Goal: Task Accomplishment & Management: Use online tool/utility

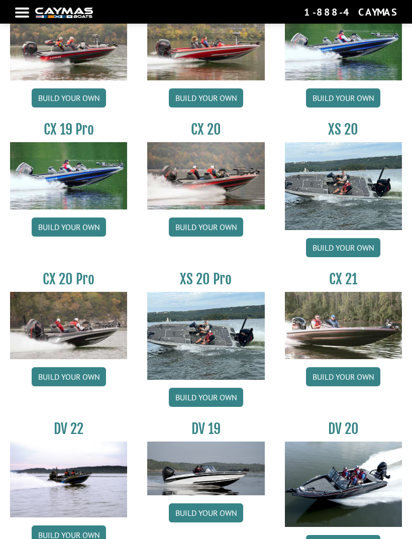
scroll to position [824, 0]
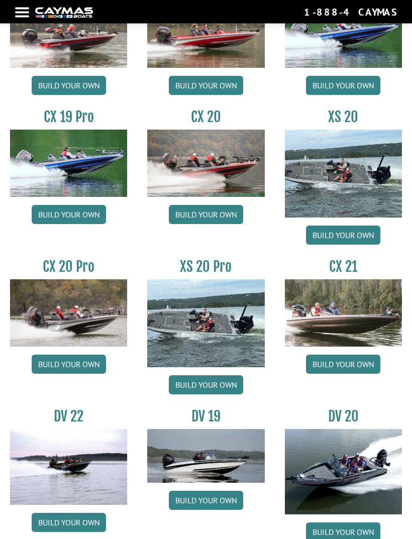
click at [358, 369] on link "Build your own" at bounding box center [343, 364] width 74 height 19
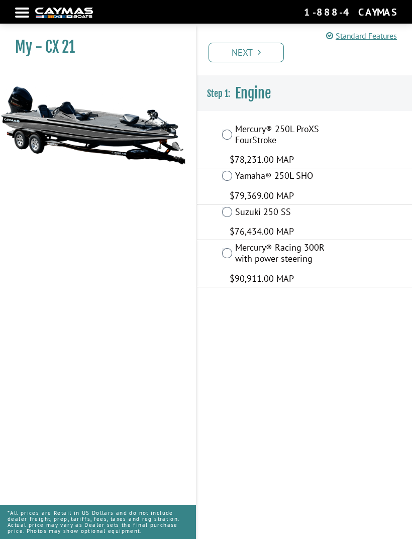
click at [236, 186] on div "Yamaha® 250L SHO $79,369.00 MAP" at bounding box center [304, 186] width 215 height 36
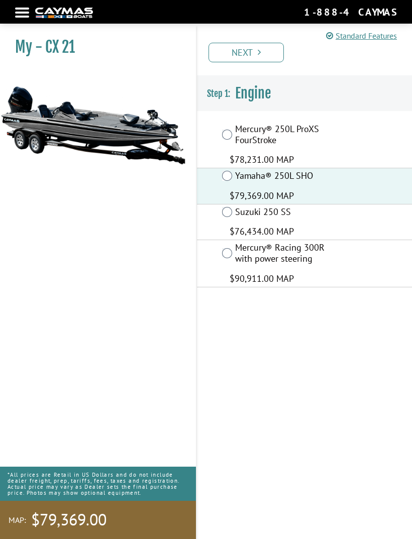
click at [262, 58] on link "Next" at bounding box center [245, 53] width 75 height 20
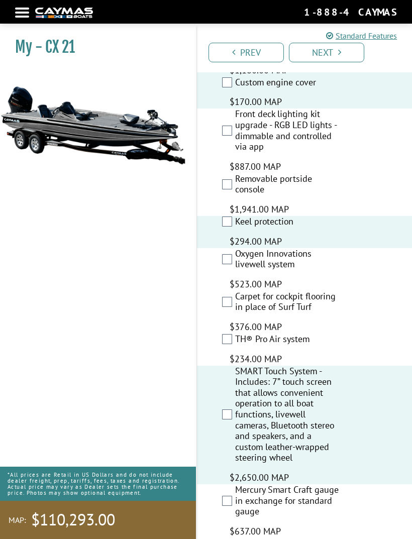
scroll to position [1958, 0]
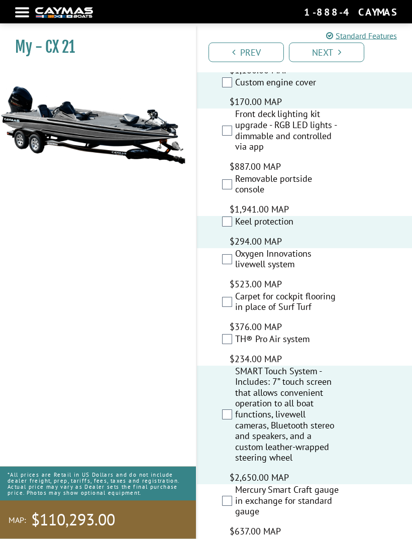
click at [324, 55] on link "Next" at bounding box center [326, 53] width 75 height 20
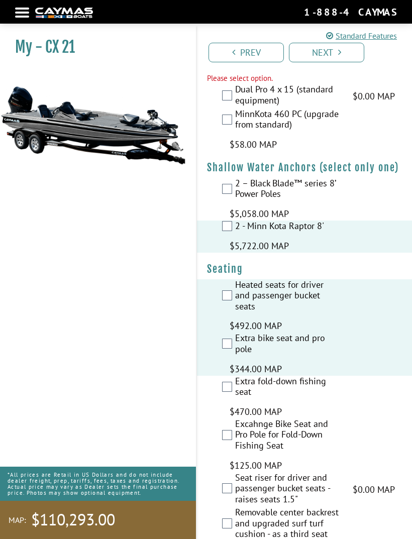
scroll to position [936, 0]
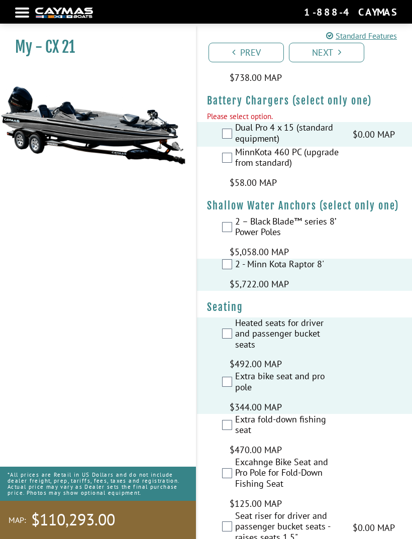
click at [351, 54] on link "Next" at bounding box center [326, 53] width 75 height 20
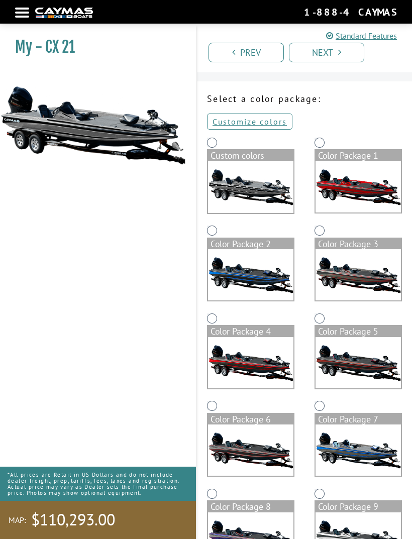
scroll to position [2, 0]
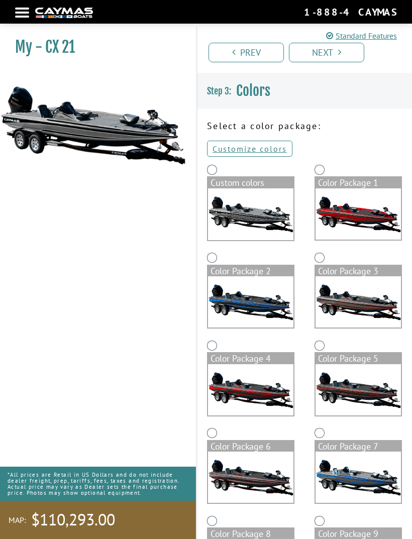
click at [263, 150] on link "Customize colors" at bounding box center [249, 149] width 85 height 16
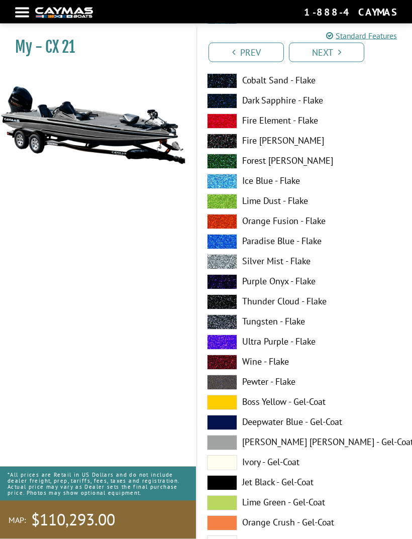
click at [269, 361] on label "Wine - Flake" at bounding box center [304, 362] width 195 height 15
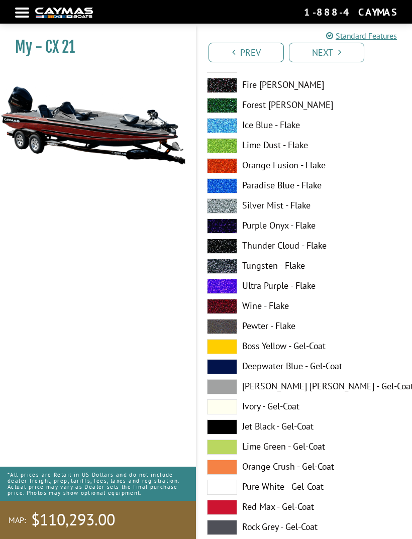
scroll to position [315, 0]
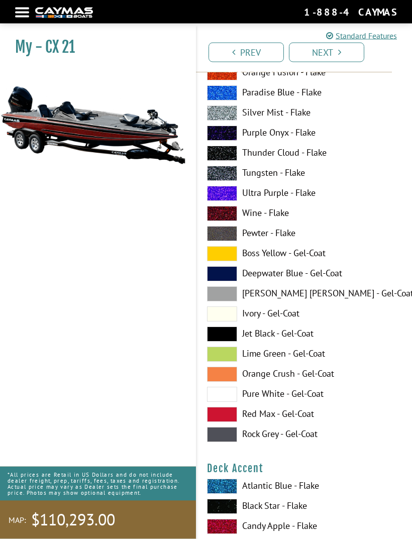
click at [280, 396] on label "Pure White - Gel-Coat" at bounding box center [304, 394] width 195 height 15
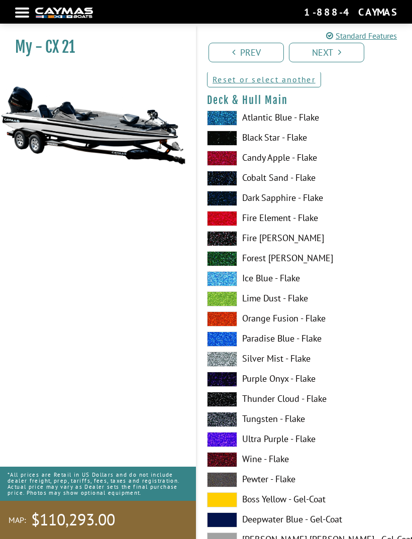
scroll to position [69, 0]
click at [257, 459] on label "Wine - Flake" at bounding box center [304, 459] width 195 height 15
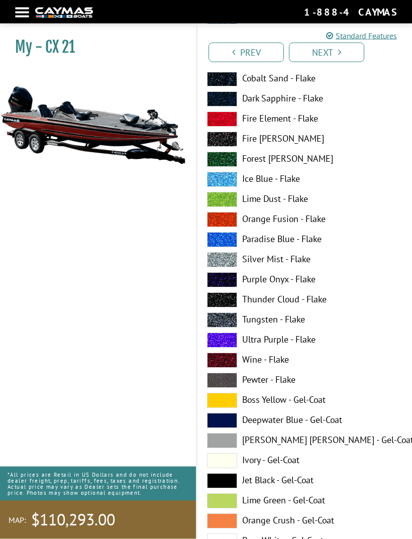
scroll to position [216, 0]
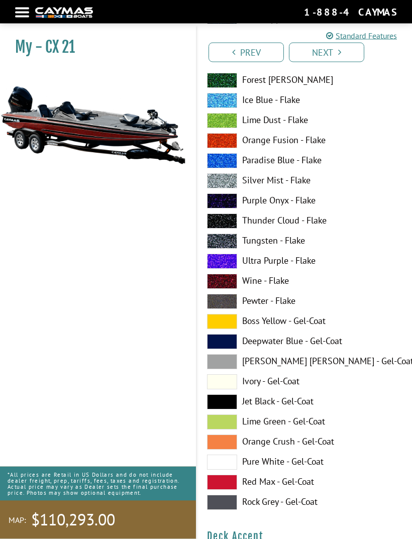
click at [277, 463] on label "Pure White - Gel-Coat" at bounding box center [304, 462] width 195 height 15
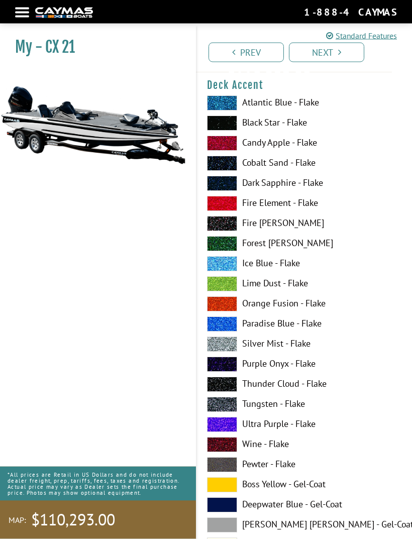
scroll to position [700, 0]
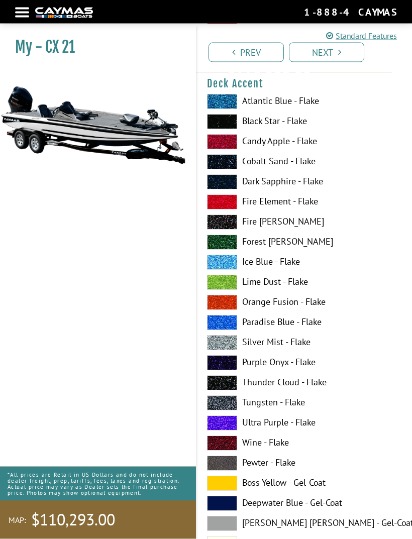
click at [239, 443] on label "Wine - Flake" at bounding box center [304, 443] width 195 height 15
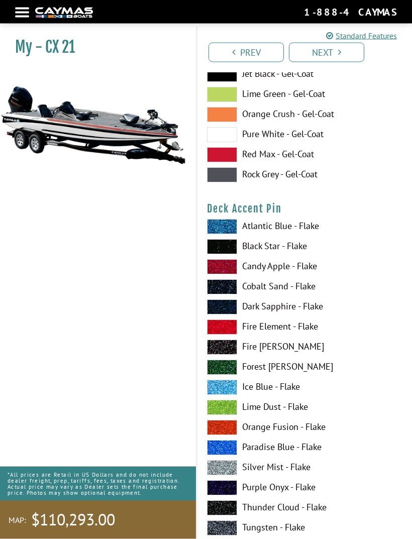
scroll to position [1189, 0]
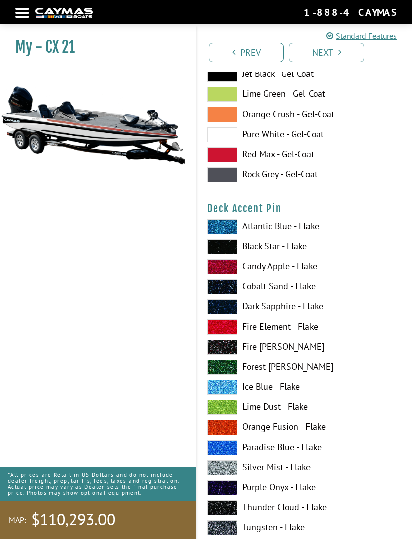
click at [225, 250] on span at bounding box center [222, 246] width 30 height 15
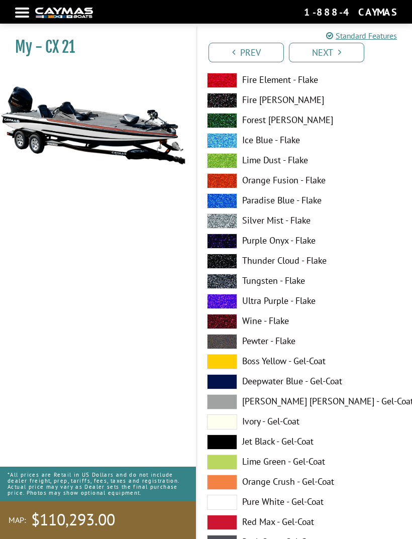
scroll to position [2060, 0]
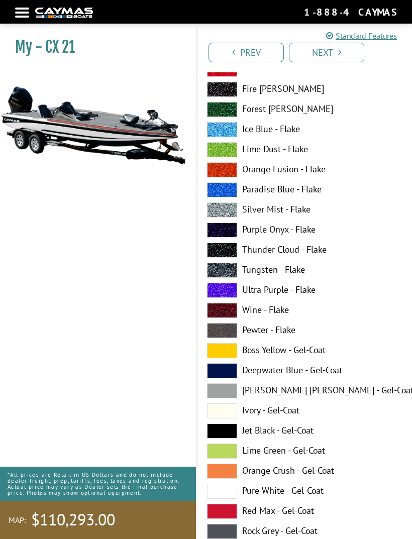
click at [230, 313] on span at bounding box center [222, 310] width 30 height 15
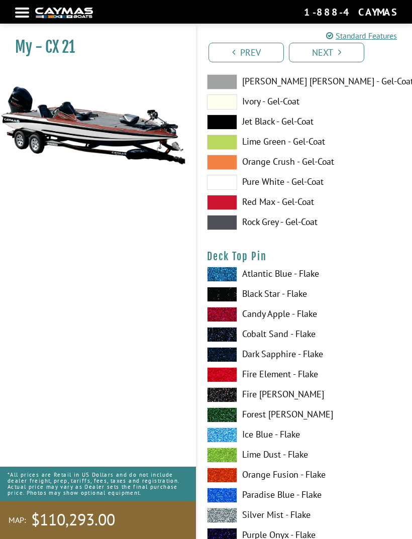
scroll to position [2424, 0]
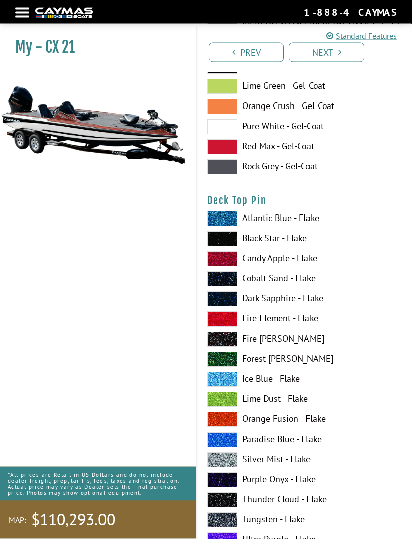
click at [278, 243] on label "Black Star - Flake" at bounding box center [304, 238] width 195 height 15
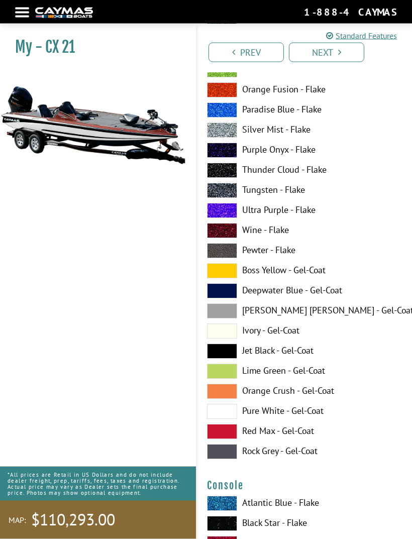
scroll to position [3437, 0]
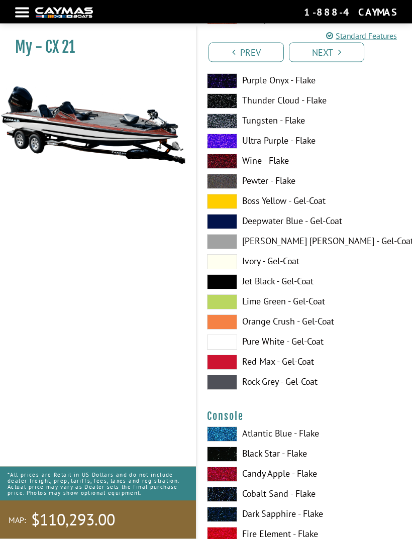
click at [281, 344] on label "Pure White - Gel-Coat" at bounding box center [304, 342] width 195 height 15
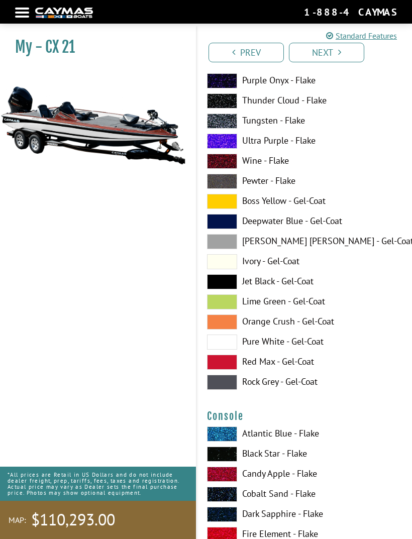
click at [262, 168] on label "Wine - Flake" at bounding box center [304, 161] width 195 height 15
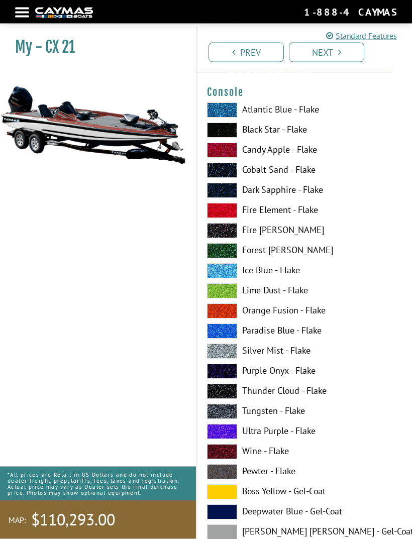
click at [262, 455] on label "Wine - Flake" at bounding box center [304, 451] width 195 height 15
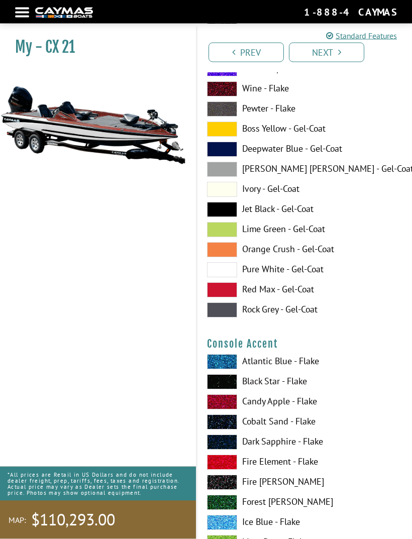
scroll to position [4169, 0]
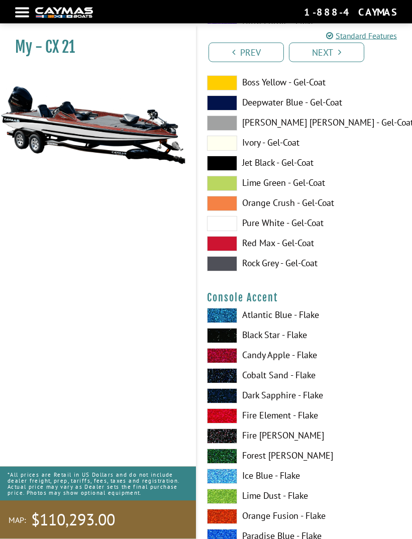
click at [271, 341] on label "Black Star - Flake" at bounding box center [304, 335] width 195 height 15
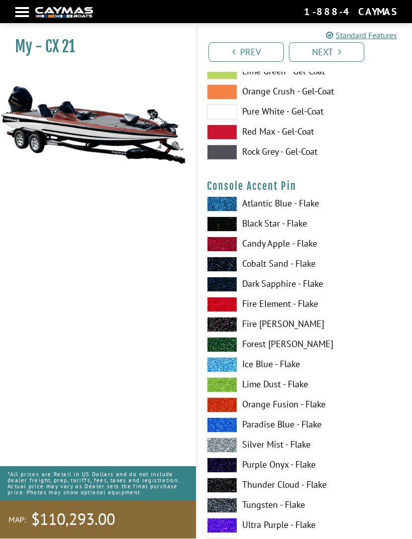
click at [270, 232] on label "Black Star - Flake" at bounding box center [304, 224] width 195 height 15
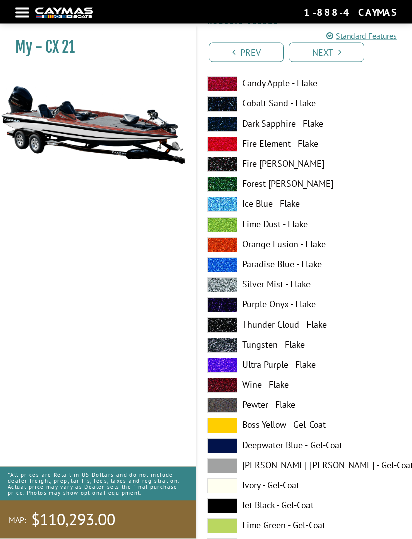
scroll to position [4429, 0]
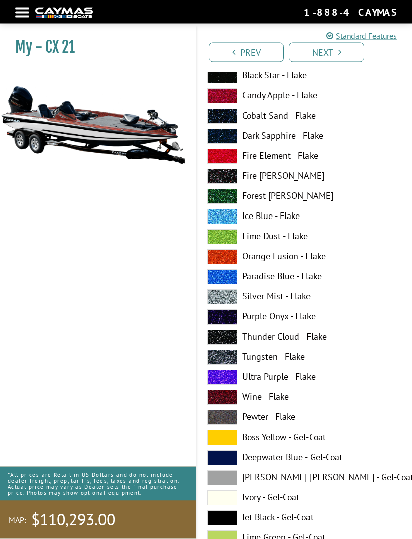
click at [270, 302] on label "Silver Mist - Flake" at bounding box center [304, 297] width 195 height 15
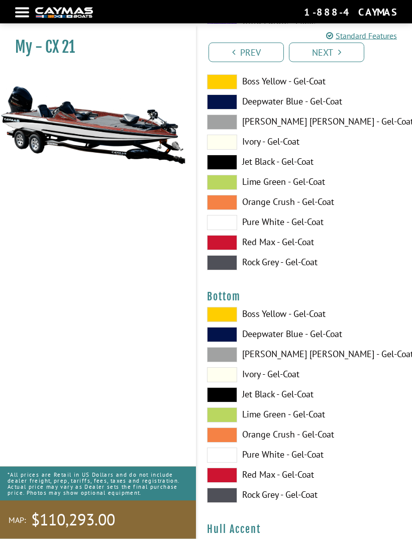
scroll to position [5399, 0]
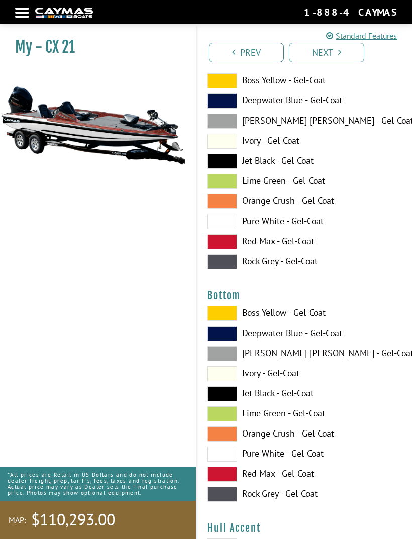
click at [231, 400] on span at bounding box center [222, 393] width 30 height 15
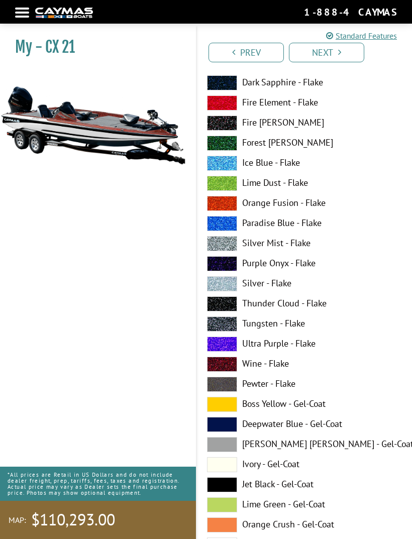
scroll to position [5979, 0]
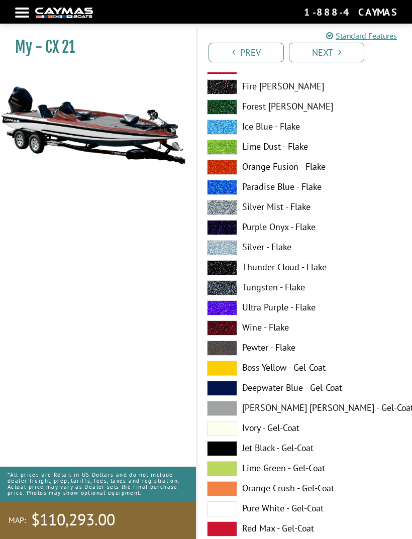
click at [228, 335] on span at bounding box center [222, 327] width 30 height 15
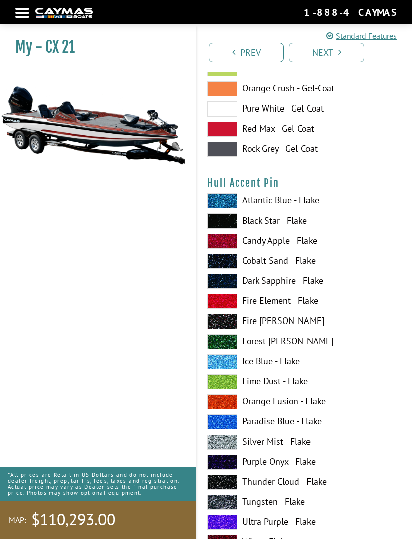
scroll to position [6393, 0]
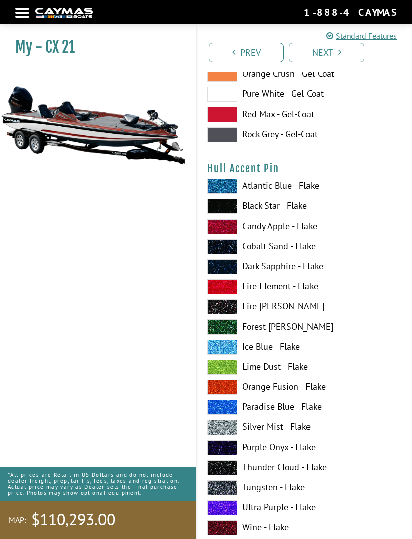
click at [229, 214] on span at bounding box center [222, 206] width 30 height 15
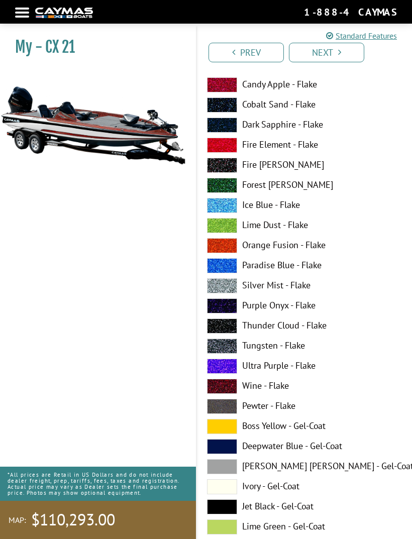
scroll to position [7178, 0]
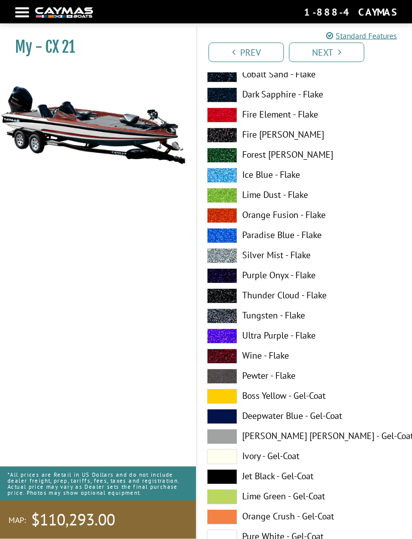
click at [232, 364] on span at bounding box center [222, 356] width 30 height 15
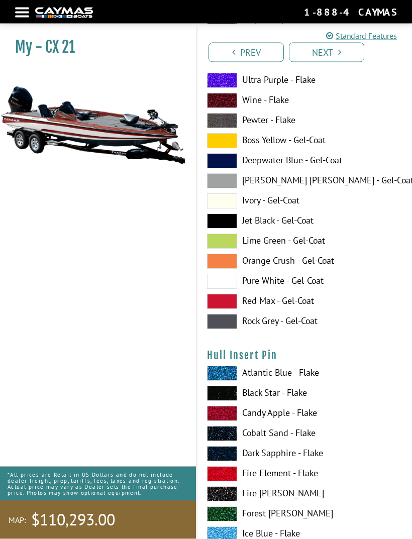
scroll to position [7434, 0]
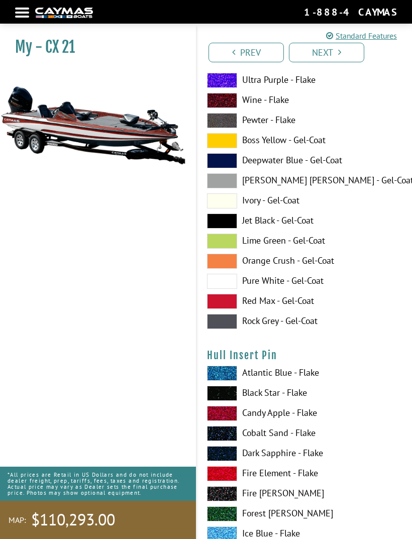
click at [335, 57] on link "Next" at bounding box center [326, 53] width 75 height 20
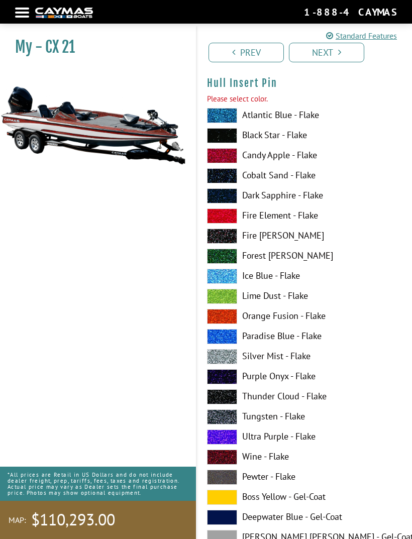
scroll to position [7706, 0]
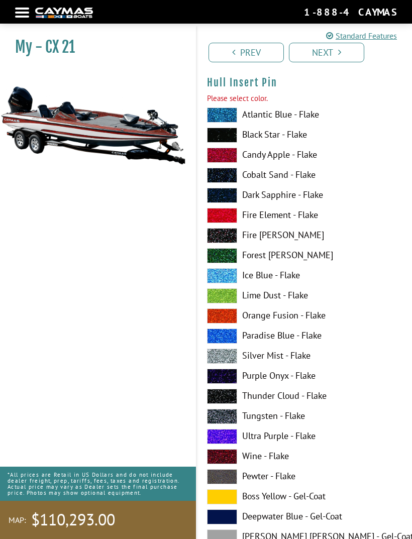
click at [228, 143] on span at bounding box center [222, 134] width 30 height 15
click at [343, 51] on link "Next" at bounding box center [326, 53] width 75 height 20
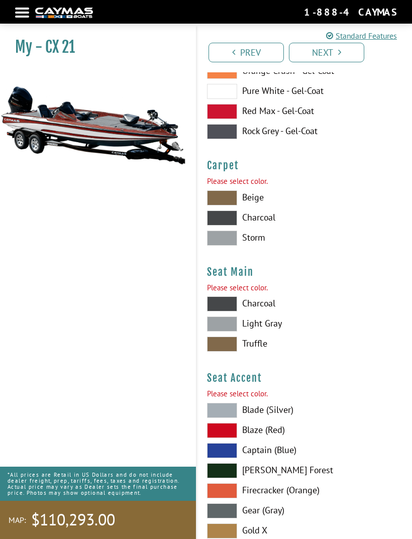
scroll to position [8321, 0]
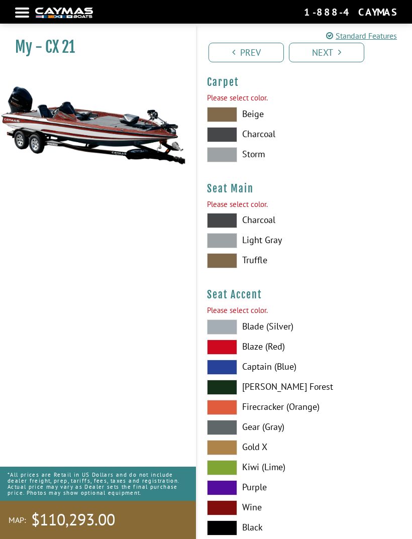
click at [233, 142] on span at bounding box center [222, 134] width 30 height 15
click at [230, 162] on span at bounding box center [222, 154] width 30 height 15
click at [232, 142] on span at bounding box center [222, 134] width 30 height 15
click at [229, 227] on span at bounding box center [222, 220] width 30 height 15
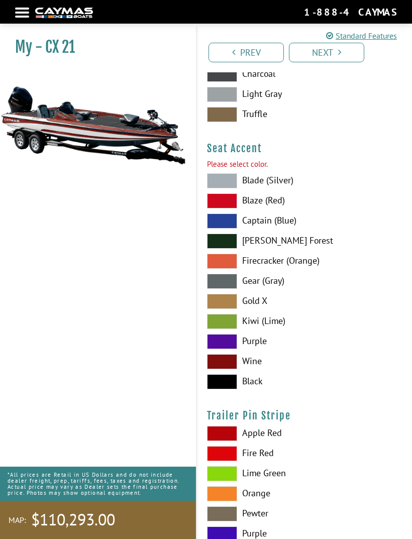
scroll to position [8492, 0]
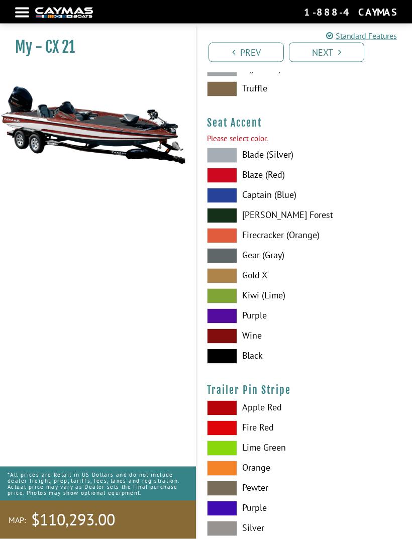
click at [232, 341] on span at bounding box center [222, 336] width 30 height 15
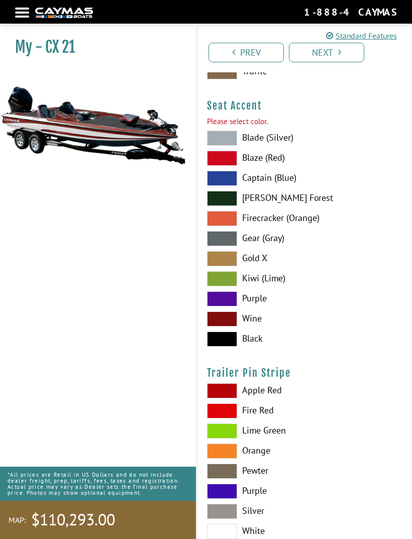
scroll to position [8576, 0]
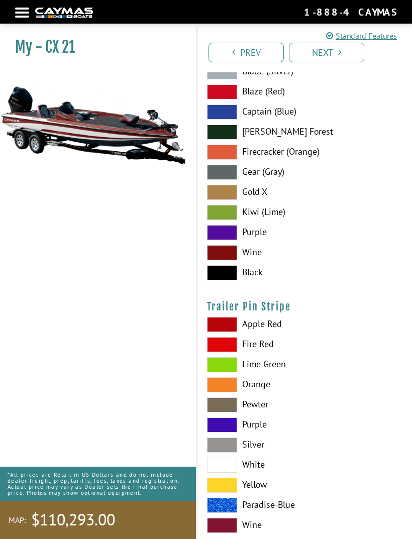
click at [224, 531] on span at bounding box center [222, 524] width 30 height 15
click at [332, 55] on link "Next" at bounding box center [326, 53] width 75 height 20
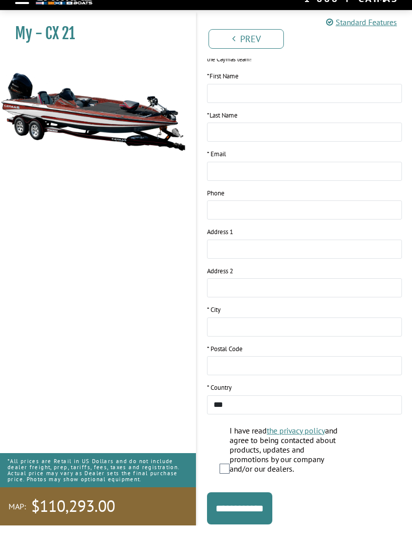
scroll to position [0, 0]
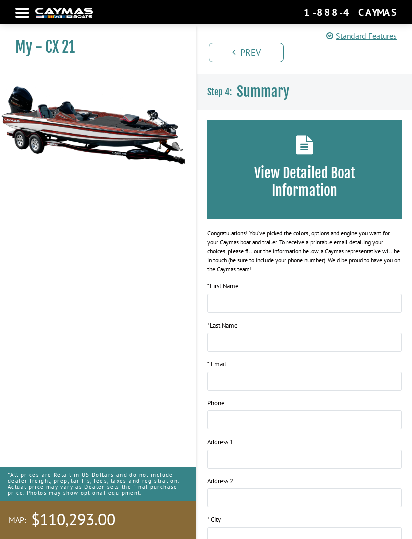
click at [35, 15] on img at bounding box center [64, 13] width 58 height 11
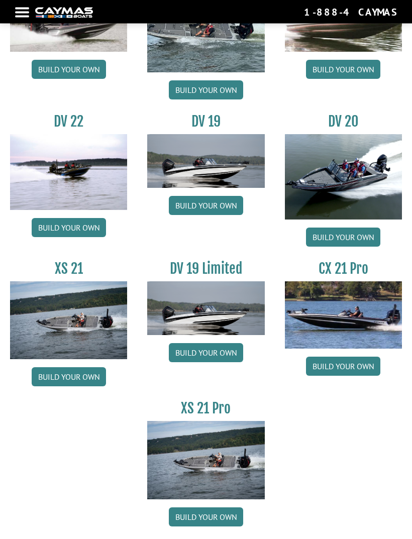
scroll to position [1128, 0]
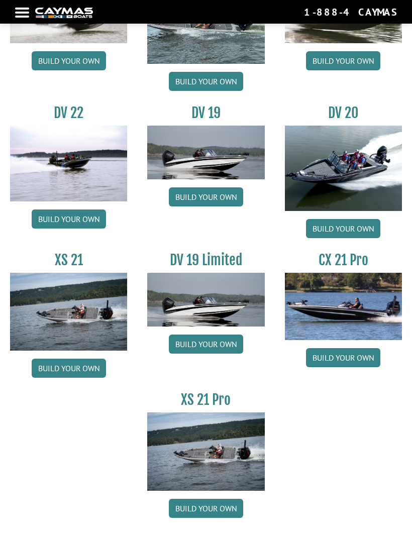
click at [221, 513] on link "Build your own" at bounding box center [206, 507] width 74 height 19
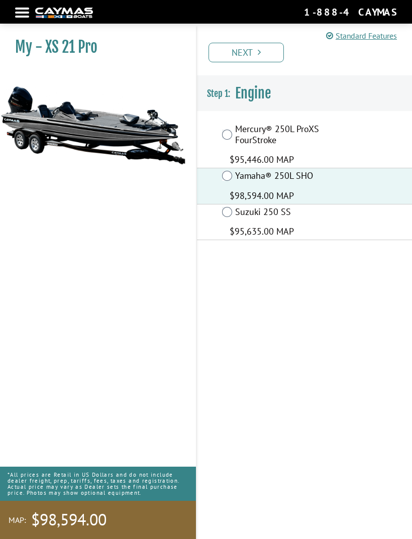
click at [259, 56] on icon "Pagination" at bounding box center [258, 52] width 3 height 9
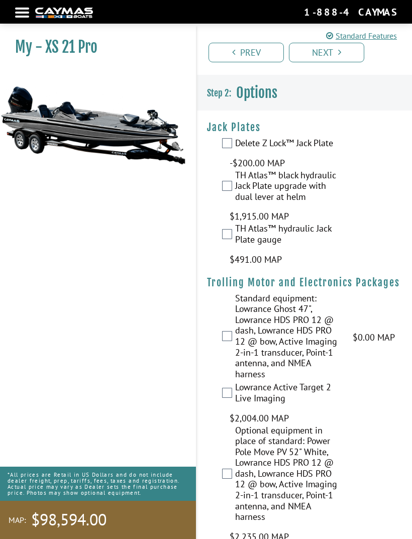
click at [333, 54] on link "Next" at bounding box center [326, 53] width 75 height 20
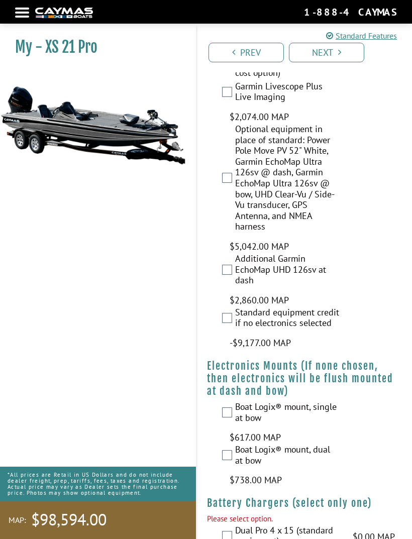
scroll to position [1363, 0]
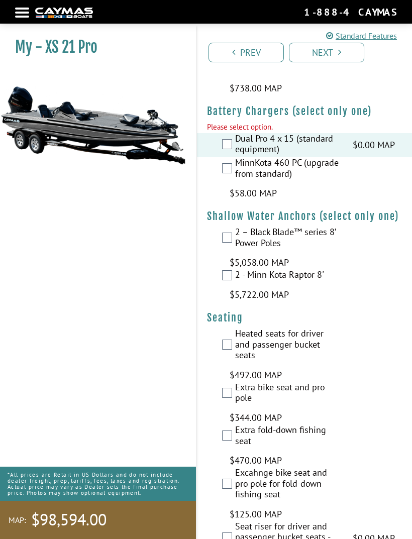
click at [343, 57] on link "Next" at bounding box center [326, 53] width 75 height 20
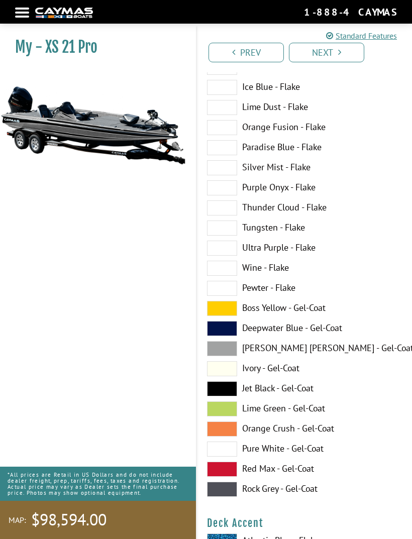
scroll to position [237, 0]
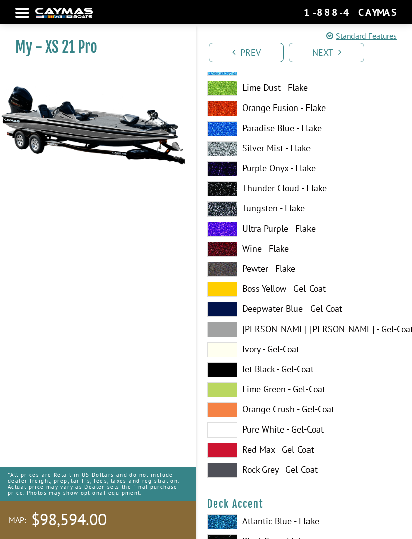
click at [268, 248] on label "Wine - Flake" at bounding box center [304, 248] width 195 height 15
click at [288, 326] on label "[PERSON_NAME] [PERSON_NAME] - Gel-Coat" at bounding box center [304, 329] width 195 height 15
click at [276, 250] on label "Wine - Flake" at bounding box center [304, 248] width 195 height 15
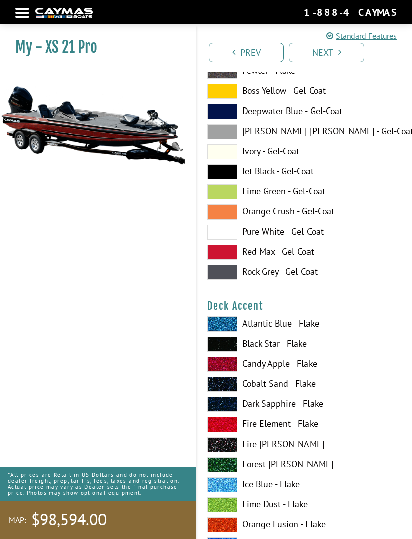
scroll to position [511, 0]
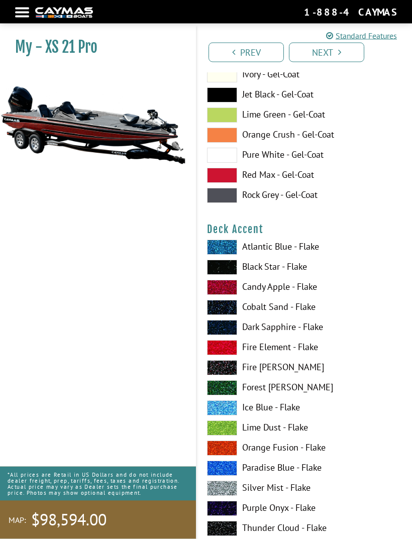
click at [346, 55] on link "Next" at bounding box center [326, 53] width 75 height 20
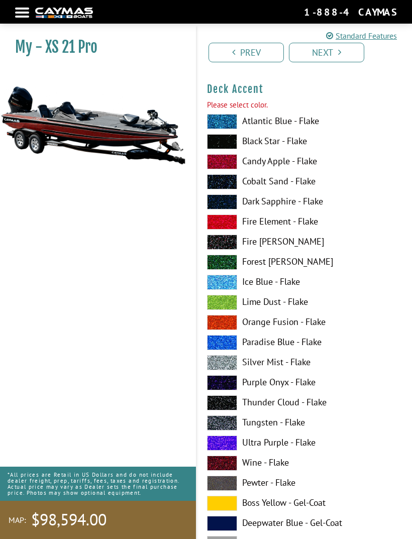
scroll to position [652, 0]
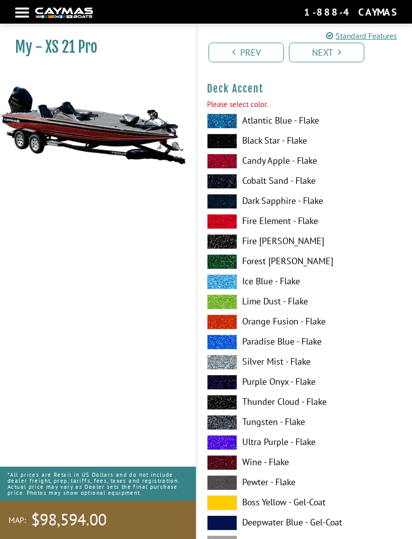
click at [236, 362] on span at bounding box center [222, 361] width 30 height 15
click at [346, 59] on link "Next" at bounding box center [326, 53] width 75 height 20
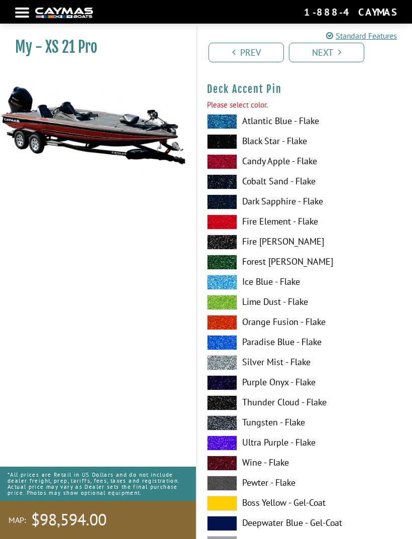
scroll to position [1266, 0]
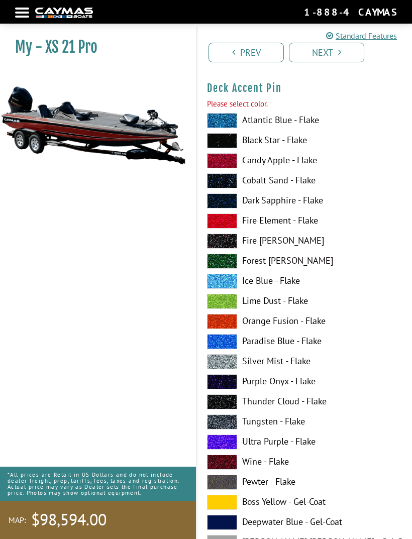
click at [380, 37] on link "Standard Features" at bounding box center [361, 36] width 71 height 12
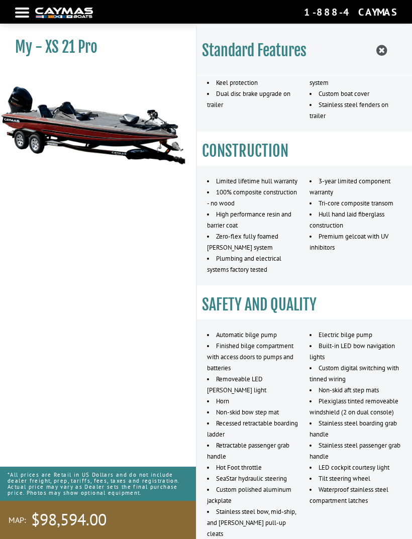
scroll to position [323, 0]
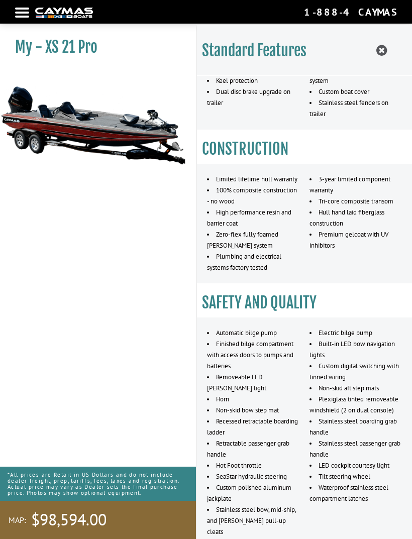
click at [386, 55] on icon at bounding box center [381, 50] width 11 height 13
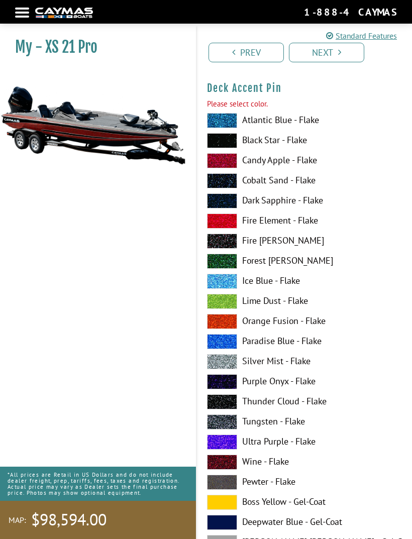
click at [260, 54] on link "Prev" at bounding box center [245, 53] width 75 height 20
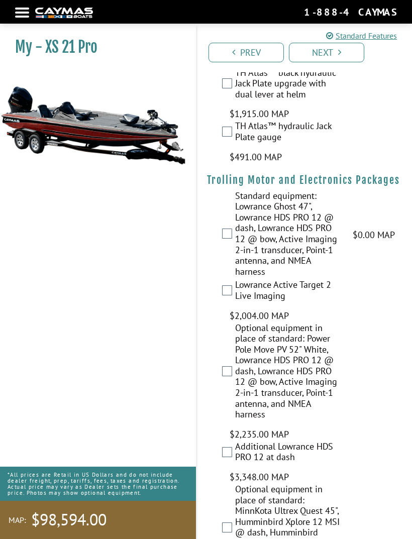
scroll to position [1, 0]
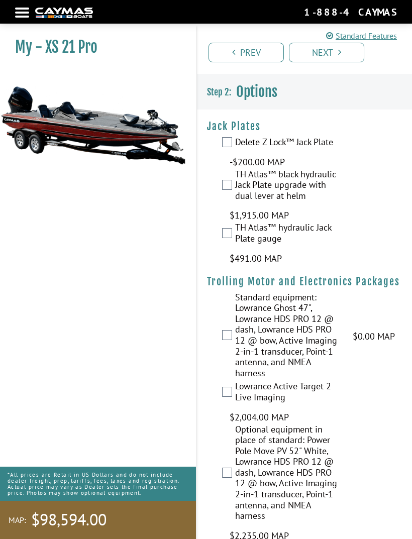
click at [21, 12] on div at bounding box center [22, 13] width 14 height 2
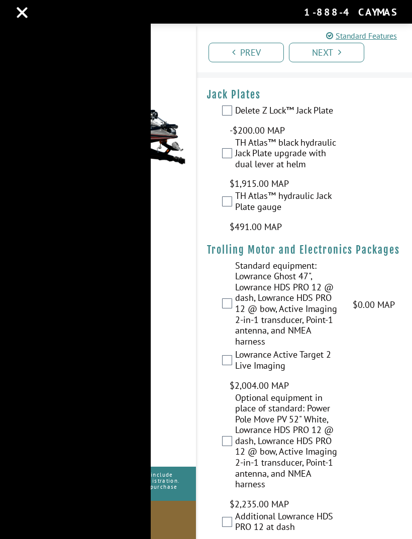
scroll to position [33, 0]
click at [24, 65] on link "Return to main site" at bounding box center [50, 65] width 80 height 13
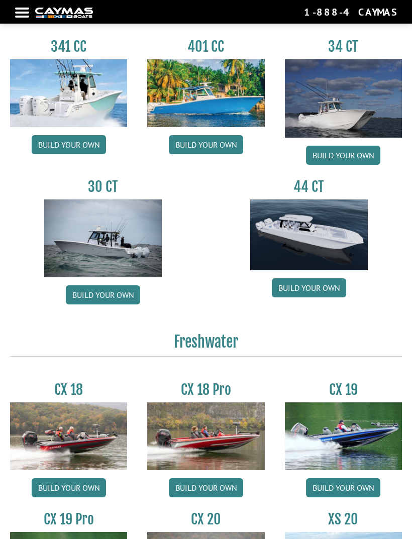
scroll to position [418, 0]
